Goal: Check status

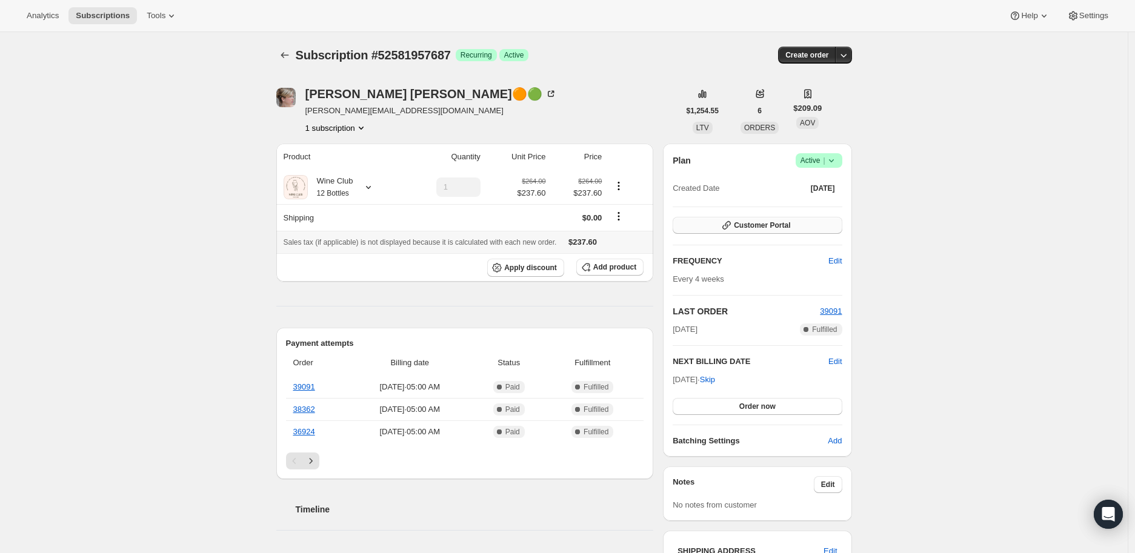
click at [768, 227] on span "Customer Portal" at bounding box center [762, 226] width 56 height 10
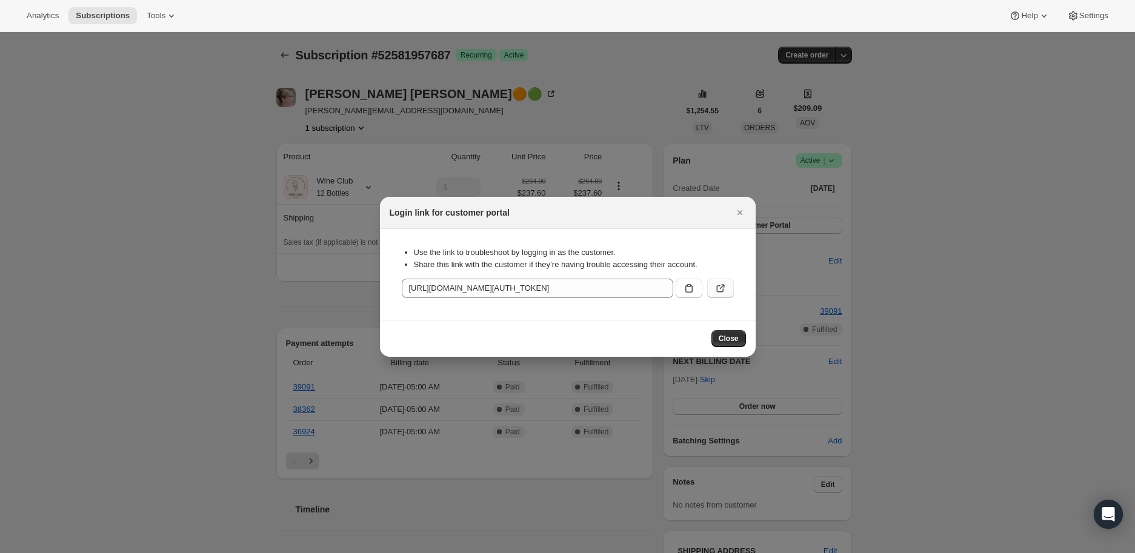
click at [723, 288] on icon ":rc1:" at bounding box center [720, 288] width 12 height 12
click at [744, 208] on icon "Close" at bounding box center [740, 213] width 12 height 12
